Goal: Information Seeking & Learning: Learn about a topic

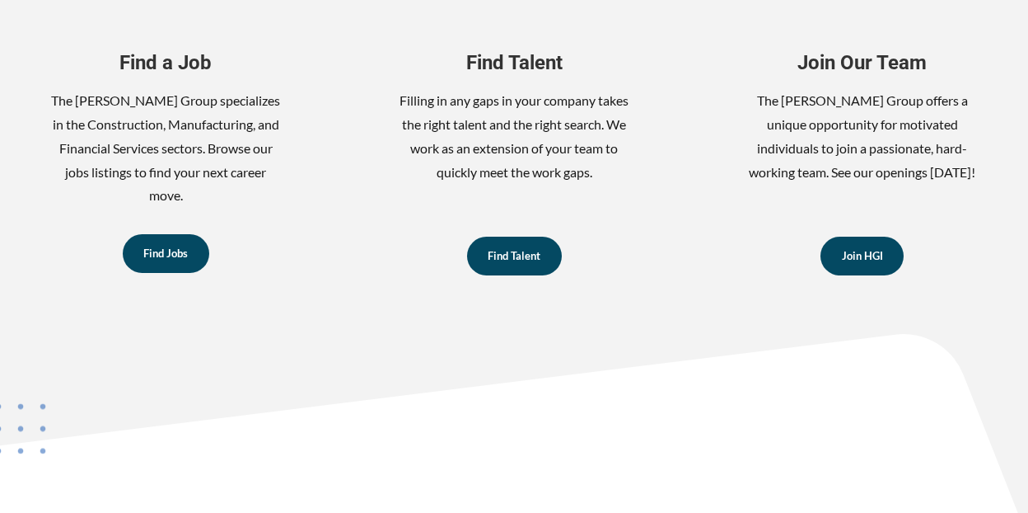
scroll to position [906, 0]
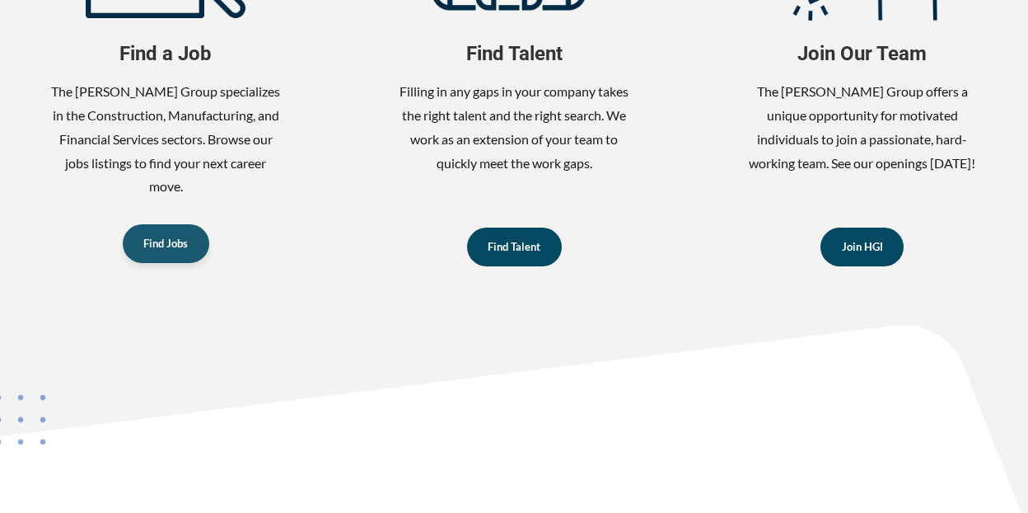
click at [157, 238] on span "Find Jobs" at bounding box center [165, 243] width 44 height 11
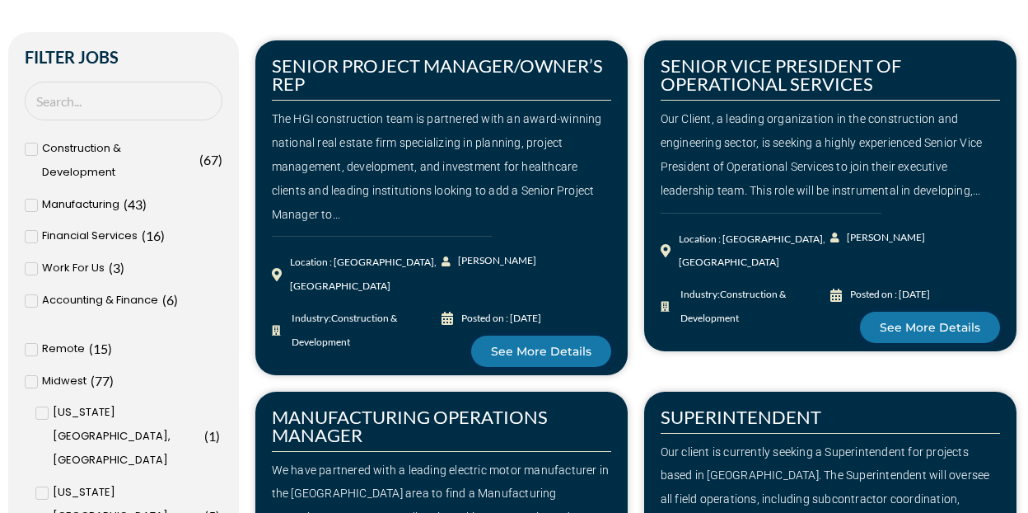
scroll to position [330, 0]
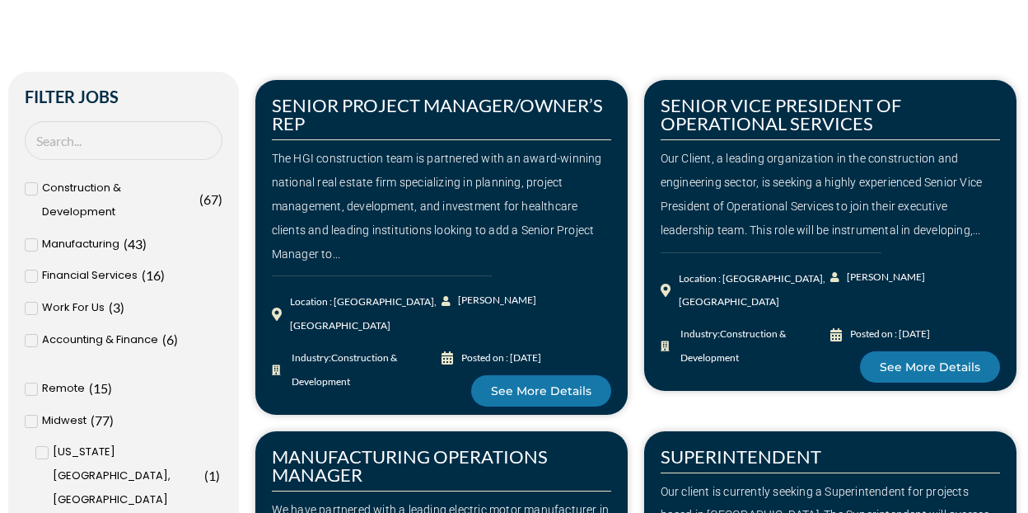
click at [30, 245] on icon at bounding box center [31, 244] width 5 height 4
click at [0, 0] on input "Manufacturing ( 43 )" at bounding box center [0, 0] width 0 height 0
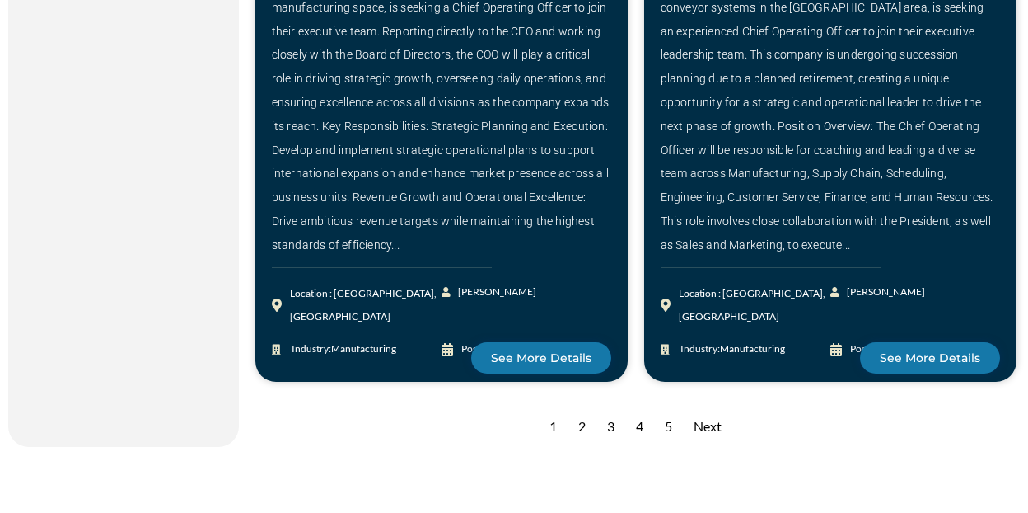
scroll to position [2554, 0]
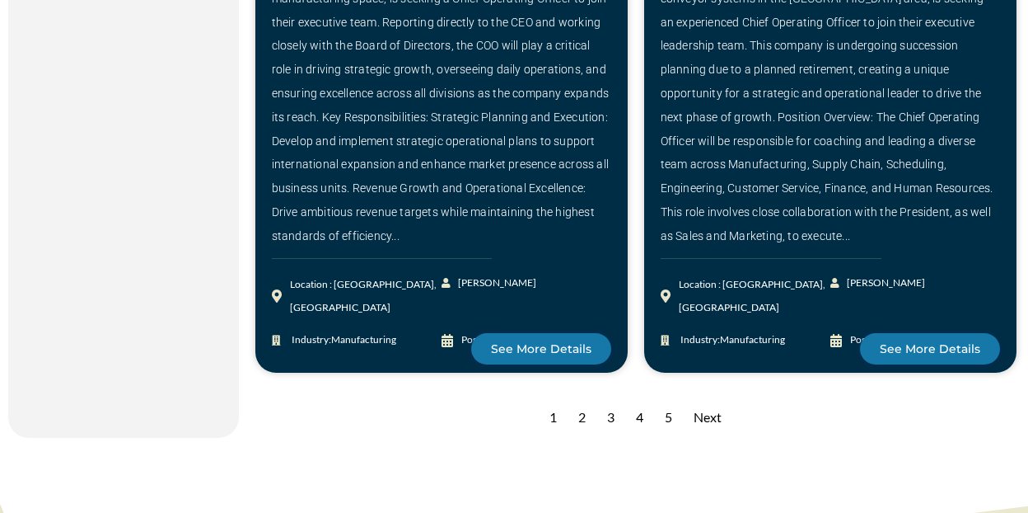
click at [583, 397] on div "2" at bounding box center [582, 417] width 24 height 40
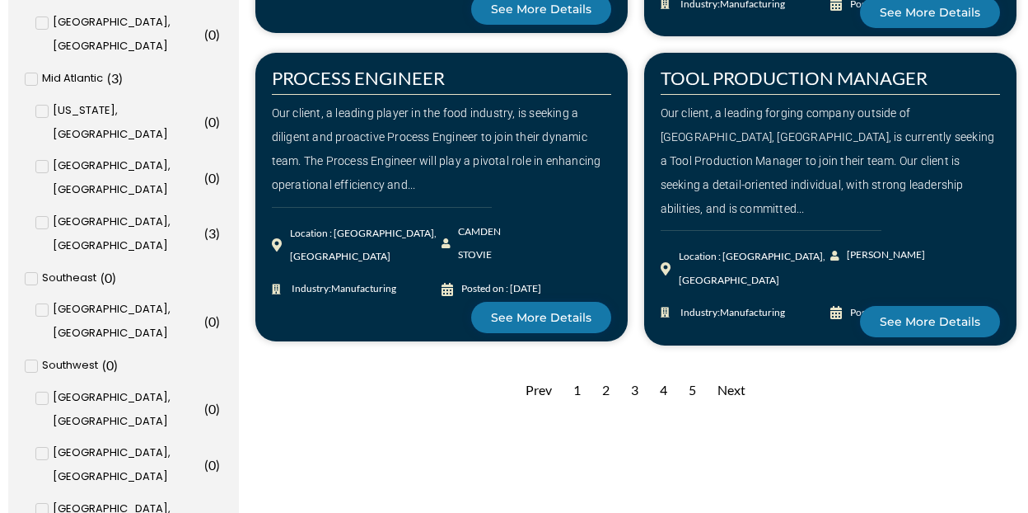
scroll to position [1648, 0]
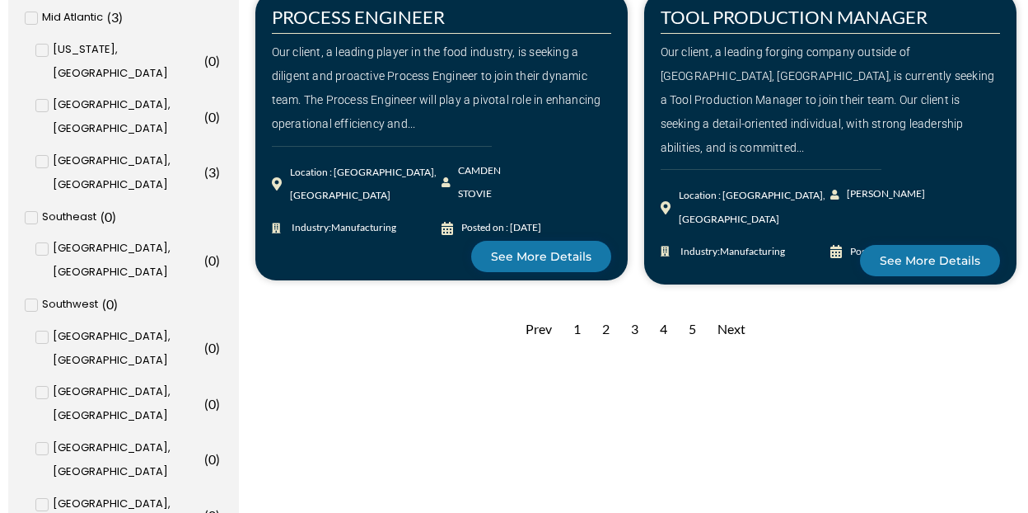
click at [639, 314] on div "3" at bounding box center [635, 329] width 24 height 40
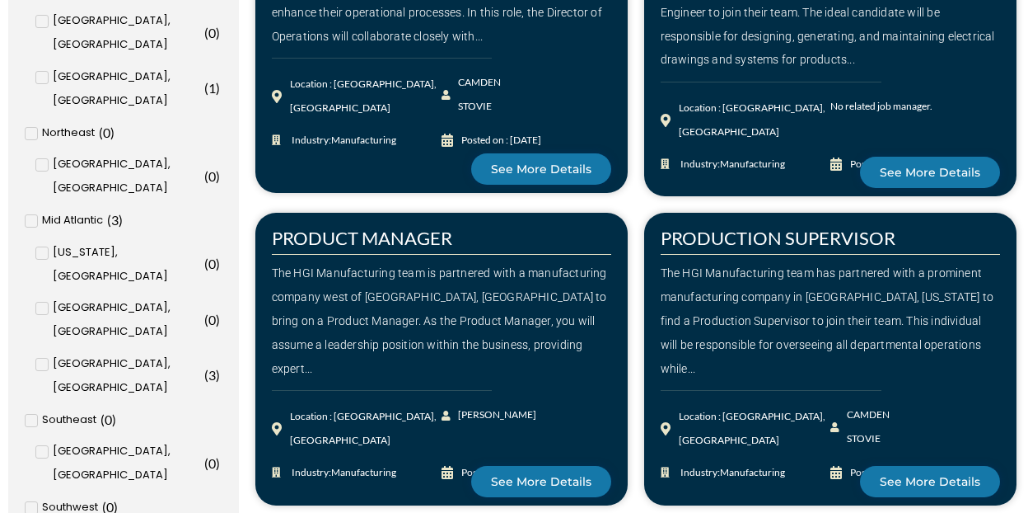
scroll to position [1483, 0]
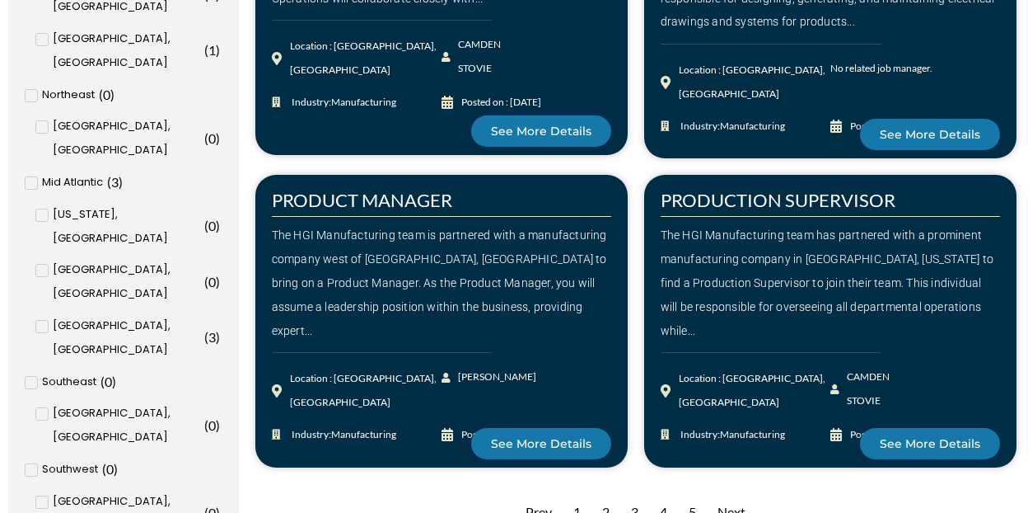
click at [664, 494] on div "4" at bounding box center [664, 512] width 24 height 40
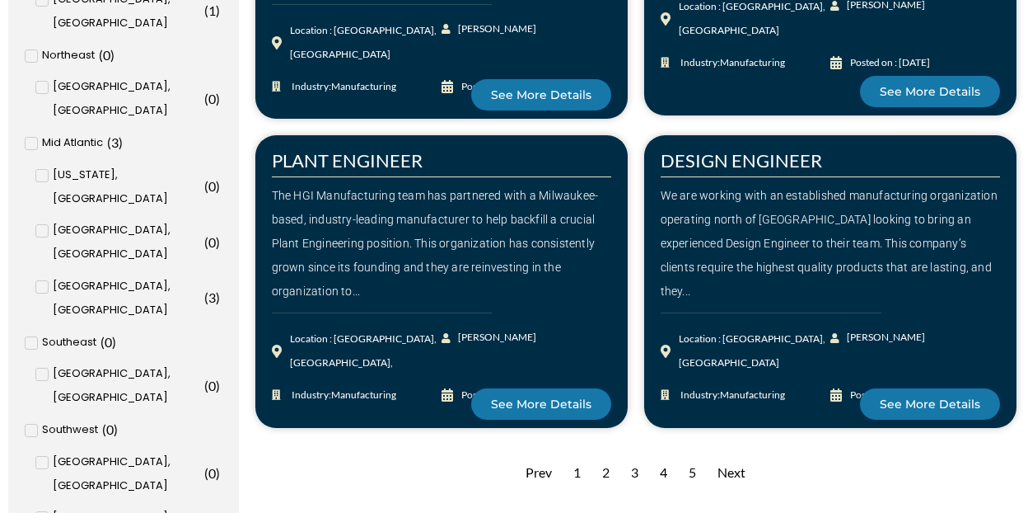
scroll to position [1566, 0]
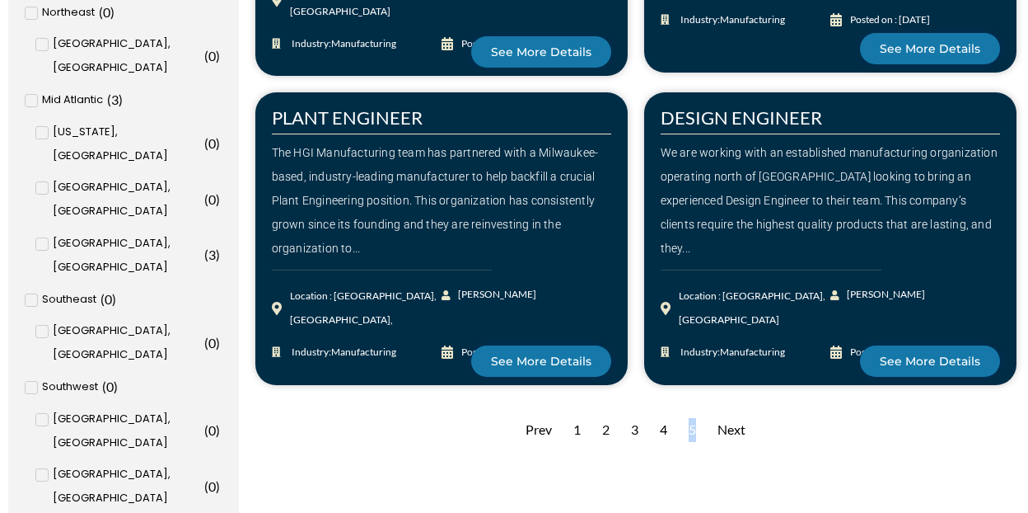
click at [694, 410] on div "5" at bounding box center [693, 430] width 24 height 40
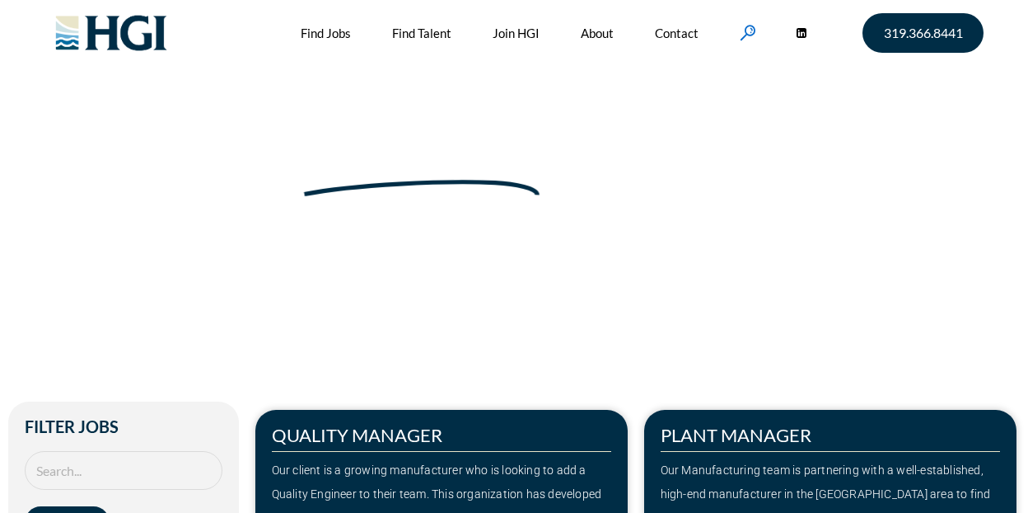
click at [756, 25] on link at bounding box center [748, 33] width 16 height 16
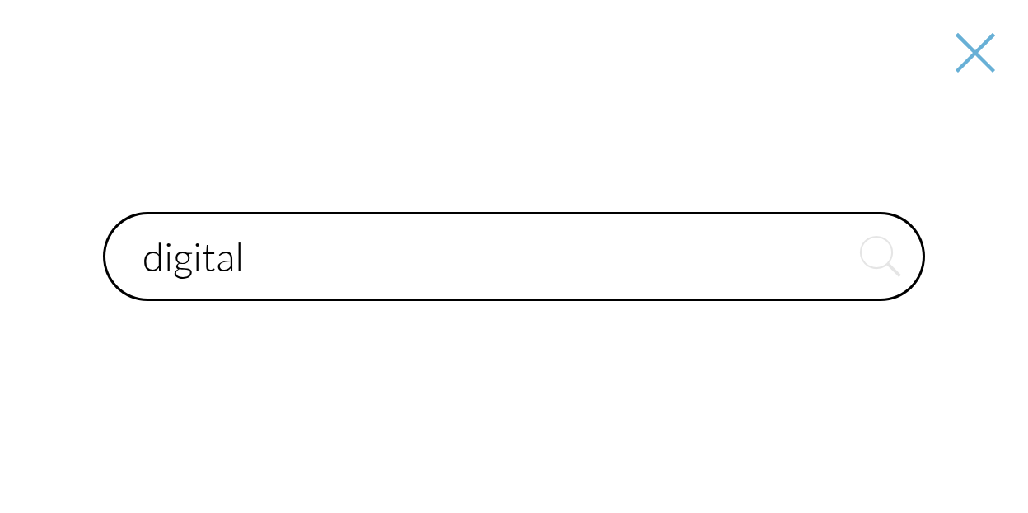
type input "digital"
click at [836, 212] on button "submit" at bounding box center [880, 256] width 89 height 89
